Goal: Task Accomplishment & Management: Use online tool/utility

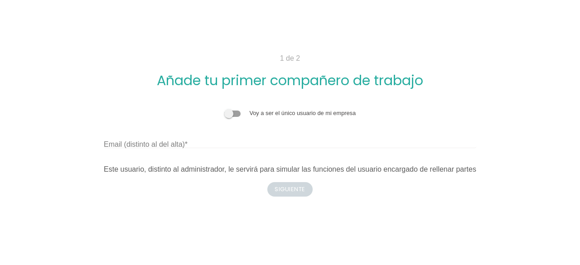
click at [237, 113] on span at bounding box center [232, 114] width 16 height 6
click at [224, 109] on input "checkbox" at bounding box center [224, 109] width 0 height 0
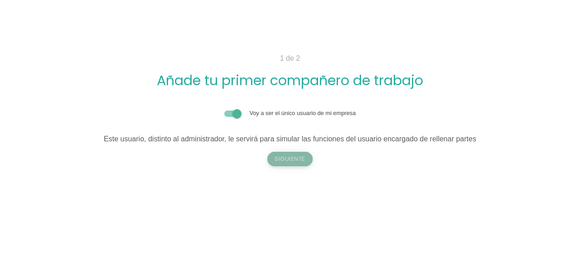
click at [286, 160] on button "Siguiente" at bounding box center [289, 159] width 45 height 14
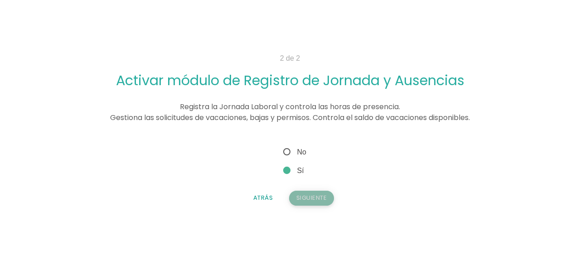
click at [305, 194] on button "Siguiente" at bounding box center [311, 198] width 45 height 14
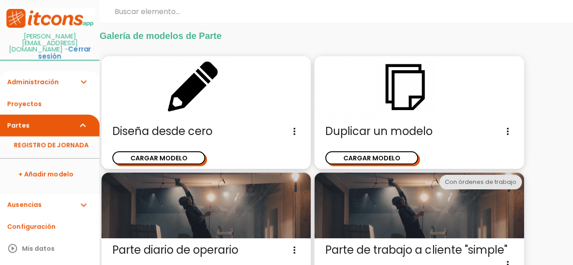
scroll to position [22, 0]
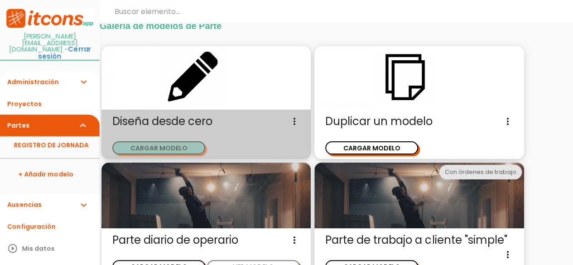
click at [189, 149] on button "CARGAR MODELO" at bounding box center [158, 147] width 93 height 13
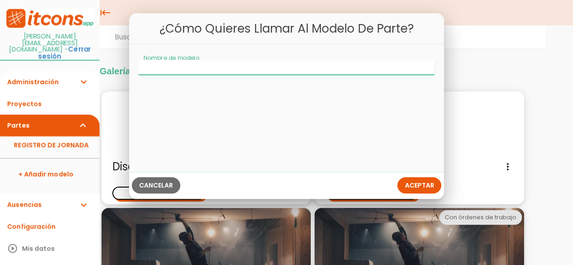
click at [228, 69] on input "Nombre de modelo" at bounding box center [286, 68] width 297 height 14
click at [167, 183] on span "Cancelar" at bounding box center [156, 185] width 34 height 9
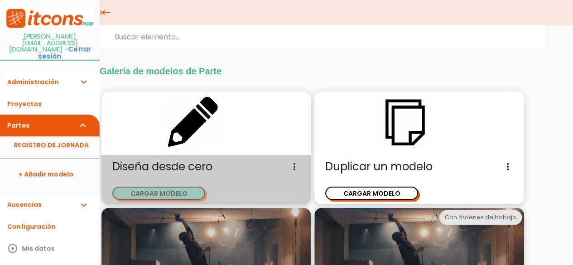
click at [190, 188] on button "CARGAR MODELO" at bounding box center [158, 193] width 93 height 13
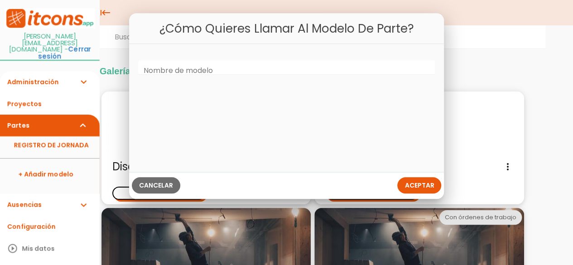
click at [195, 69] on label "Nombre de modelo" at bounding box center [178, 71] width 69 height 10
click at [195, 69] on input "Nombre de modelo" at bounding box center [286, 68] width 297 height 14
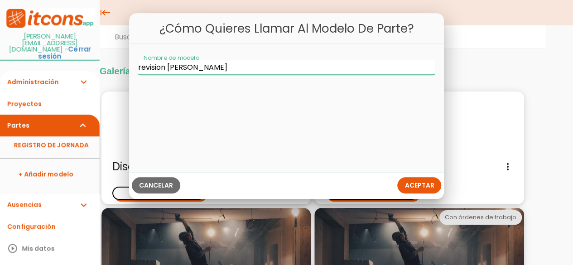
click at [153, 67] on input "revision de fallas" at bounding box center [286, 68] width 297 height 14
type input "revisión [PERSON_NAME]"
click at [419, 178] on button "Aceptar" at bounding box center [419, 185] width 44 height 16
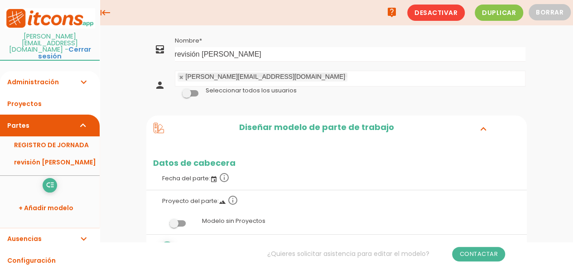
click at [194, 93] on span at bounding box center [190, 93] width 16 height 6
click at [175, 91] on input "checkbox" at bounding box center [175, 91] width 0 height 0
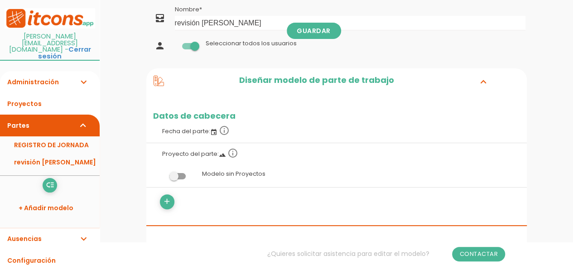
scroll to position [45, 0]
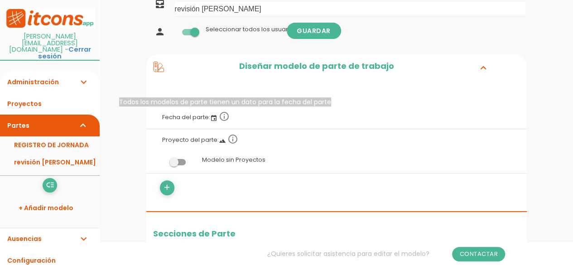
click at [225, 118] on icon "info_outline" at bounding box center [224, 116] width 11 height 11
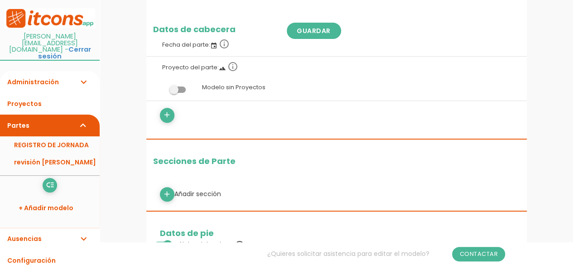
scroll to position [136, 0]
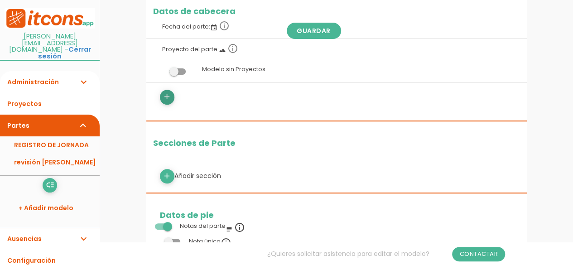
click at [169, 99] on icon "add" at bounding box center [167, 97] width 9 height 14
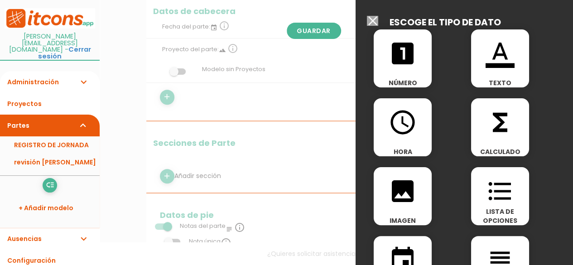
click at [399, 135] on icon "access_time" at bounding box center [402, 122] width 29 height 29
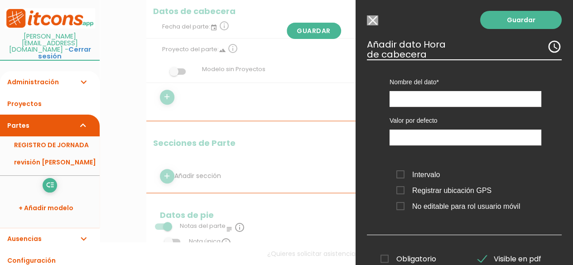
scroll to position [0, 0]
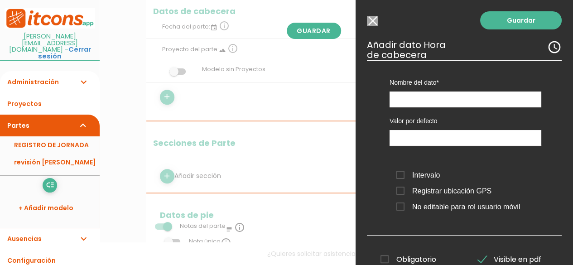
click at [371, 23] on input "Seleccionar todos los usuarios" at bounding box center [372, 21] width 11 height 10
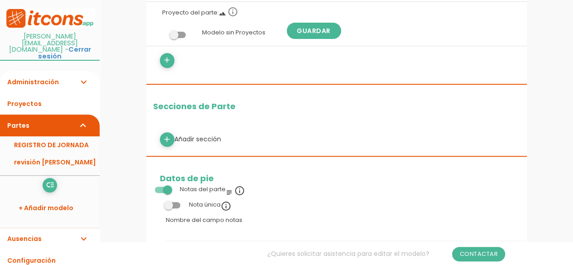
scroll to position [181, 0]
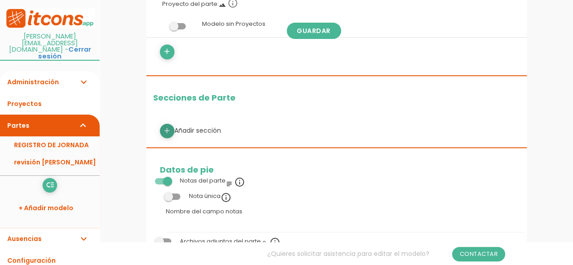
click at [165, 128] on icon "add" at bounding box center [167, 131] width 9 height 14
select select
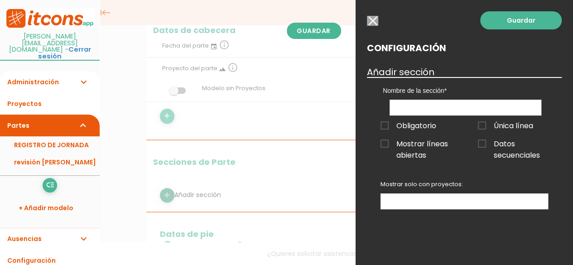
scroll to position [91, 0]
click at [386, 127] on span "Obligatorio" at bounding box center [408, 125] width 56 height 11
click at [0, 0] on input "Obligatorio" at bounding box center [0, 0] width 0 height 0
click at [519, 19] on link "Guardar" at bounding box center [521, 20] width 82 height 18
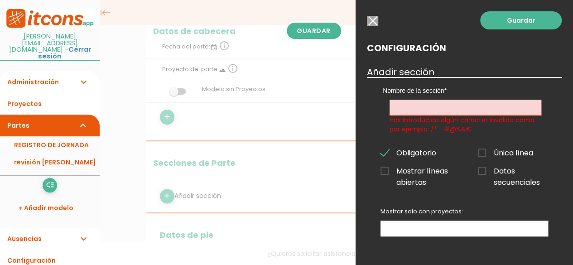
click at [441, 112] on input "text" at bounding box center [466, 108] width 152 height 16
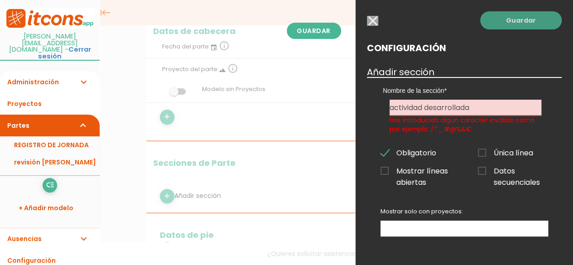
type input "actividad desarrollada"
click at [493, 19] on link "Guardar" at bounding box center [521, 20] width 82 height 18
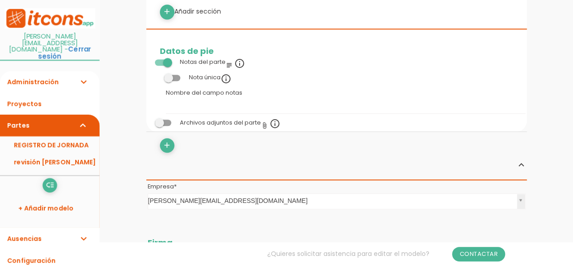
scroll to position [408, 0]
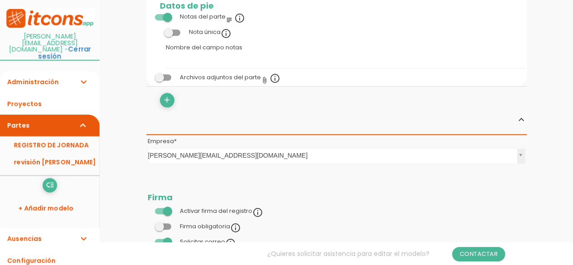
click at [167, 81] on div "Archivos adjuntos del parte attach_file info_outline" at bounding box center [214, 78] width 133 height 11
click at [166, 78] on span at bounding box center [163, 77] width 16 height 6
click at [148, 75] on input "checkbox" at bounding box center [148, 75] width 0 height 0
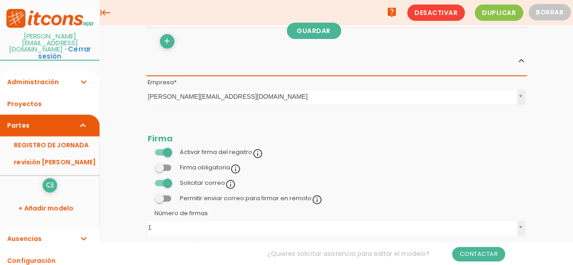
scroll to position [453, 0]
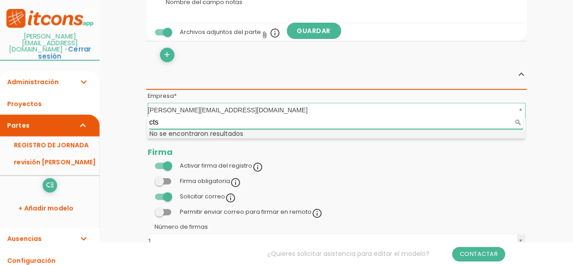
type input "ctsi"
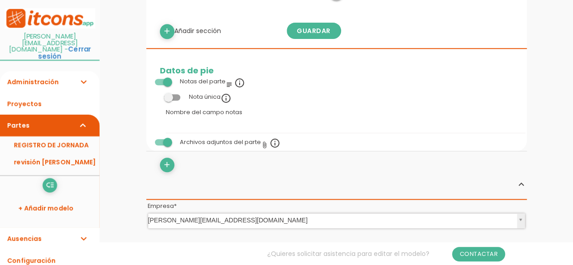
scroll to position [362, 0]
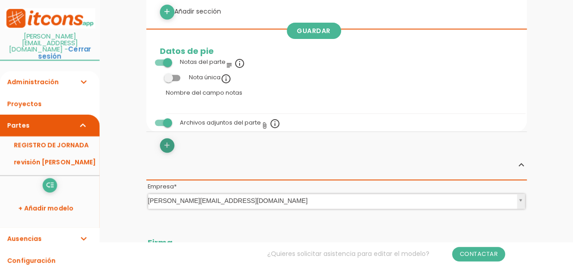
click at [168, 146] on icon "add" at bounding box center [167, 145] width 9 height 14
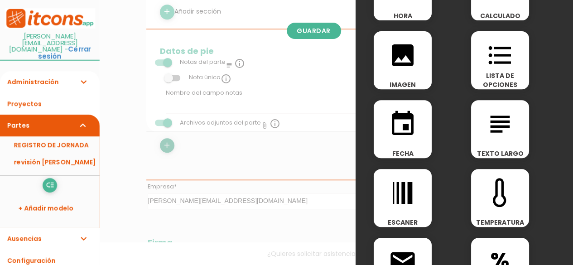
scroll to position [181, 0]
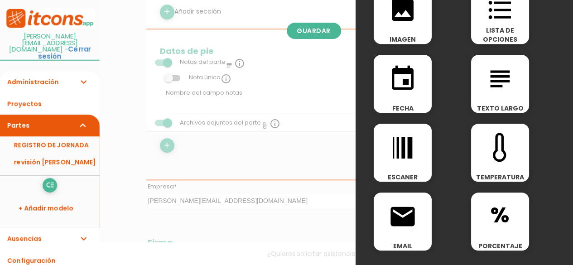
click at [411, 36] on span "IMAGEN" at bounding box center [403, 39] width 58 height 9
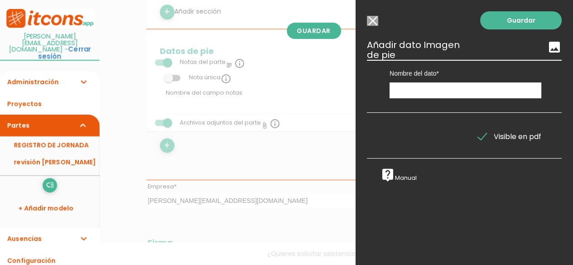
scroll to position [0, 0]
click at [432, 91] on input "text" at bounding box center [466, 90] width 152 height 16
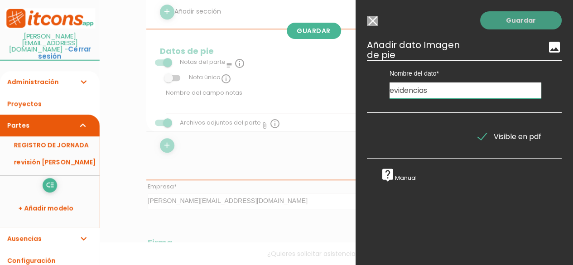
type input "evidencias"
click at [505, 22] on link "Guardar" at bounding box center [521, 20] width 82 height 18
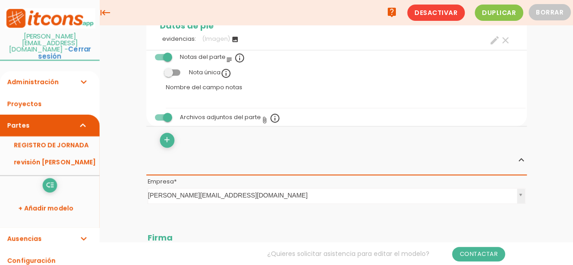
scroll to position [317, 0]
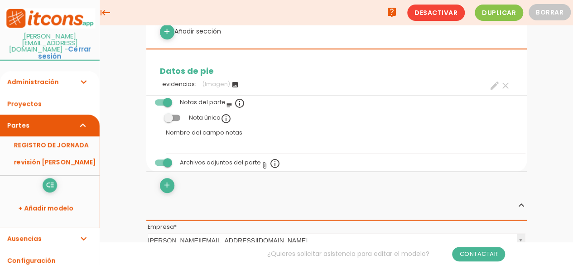
click at [178, 115] on span at bounding box center [172, 118] width 16 height 6
click at [157, 115] on input "checkbox" at bounding box center [157, 115] width 0 height 0
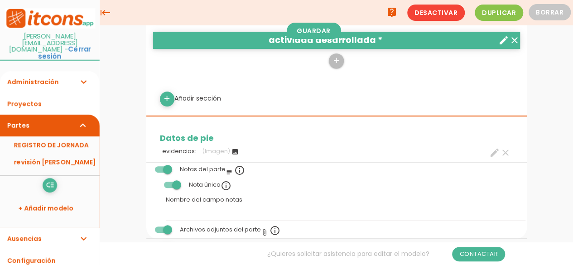
scroll to position [117, 0]
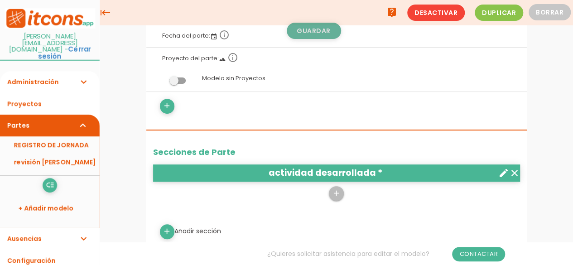
click at [318, 28] on link "Guardar" at bounding box center [314, 31] width 54 height 16
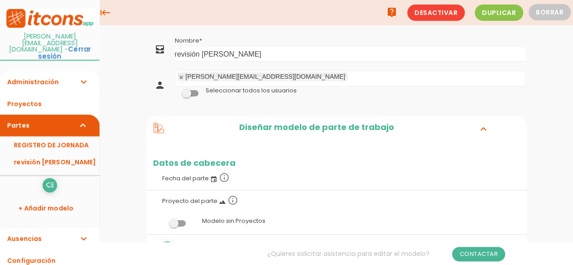
scroll to position [117, 0]
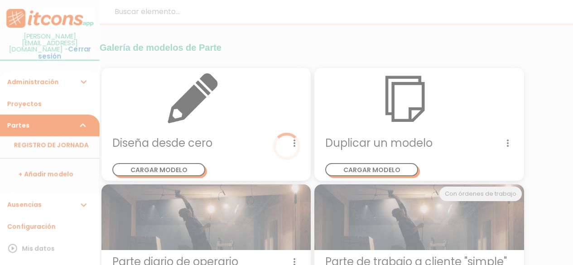
scroll to position [22, 0]
